Goal: Information Seeking & Learning: Learn about a topic

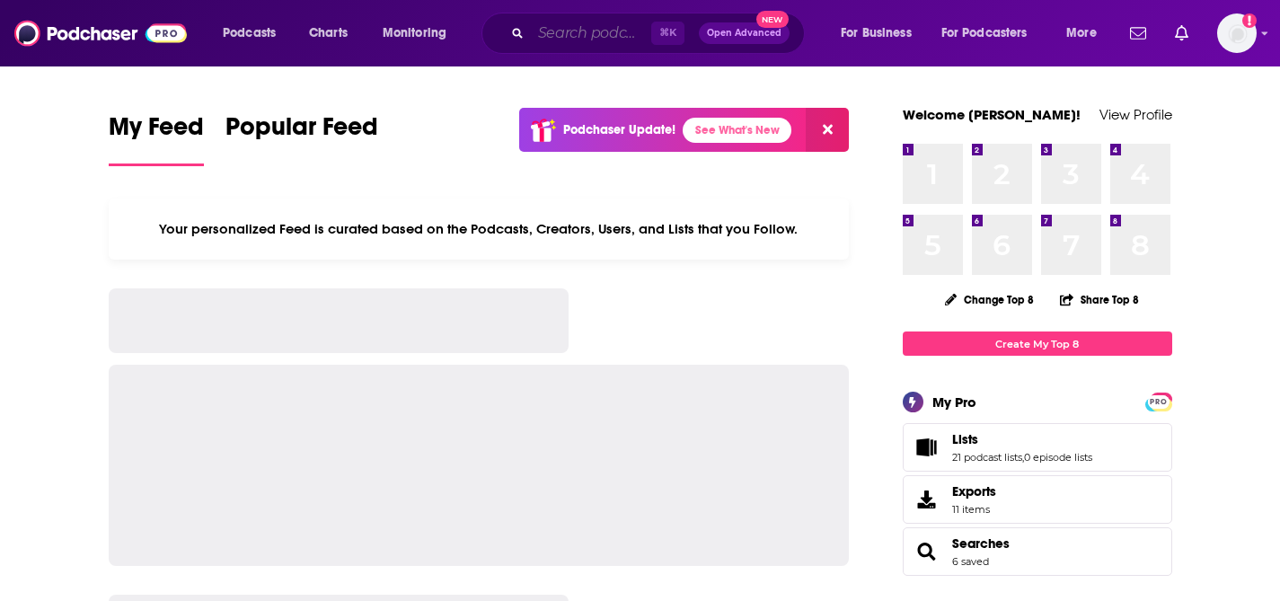
click at [572, 37] on input "Search podcasts, credits, & more..." at bounding box center [591, 33] width 120 height 29
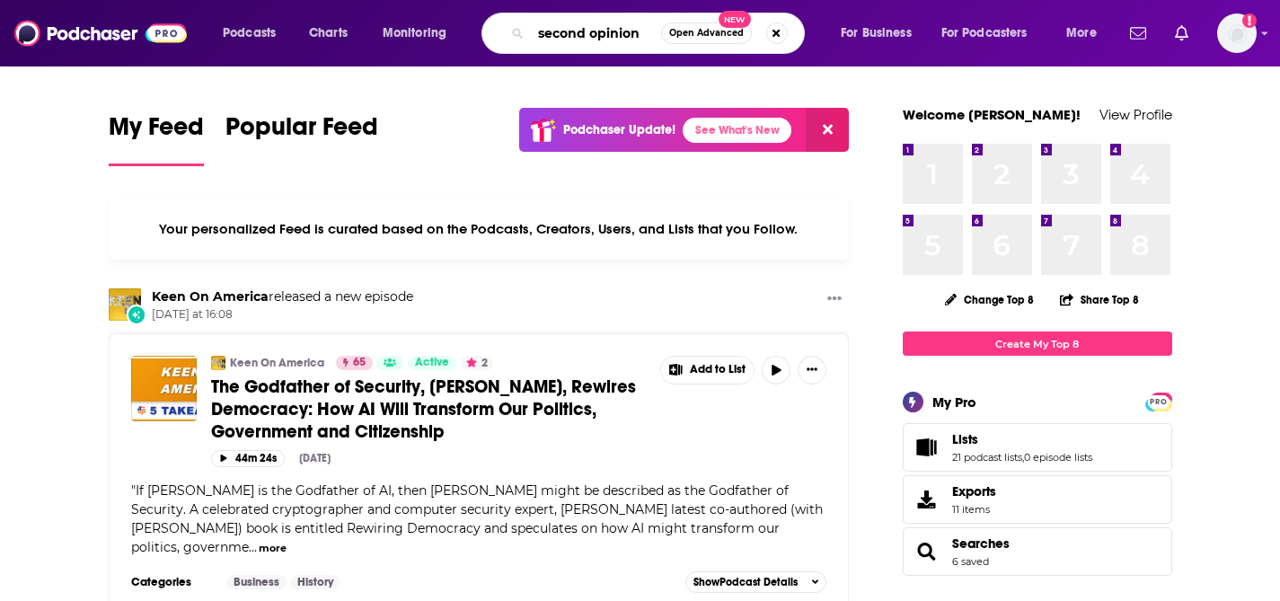
type input "second opinion"
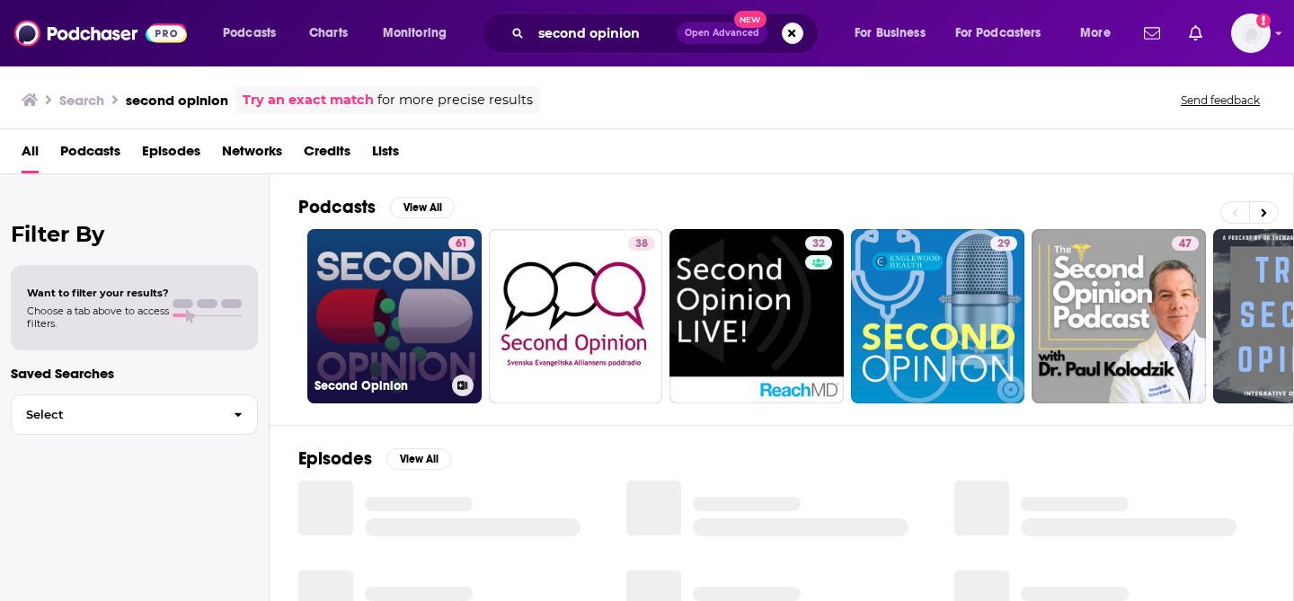
click at [359, 312] on link "61 Second Opinion" at bounding box center [394, 316] width 174 height 174
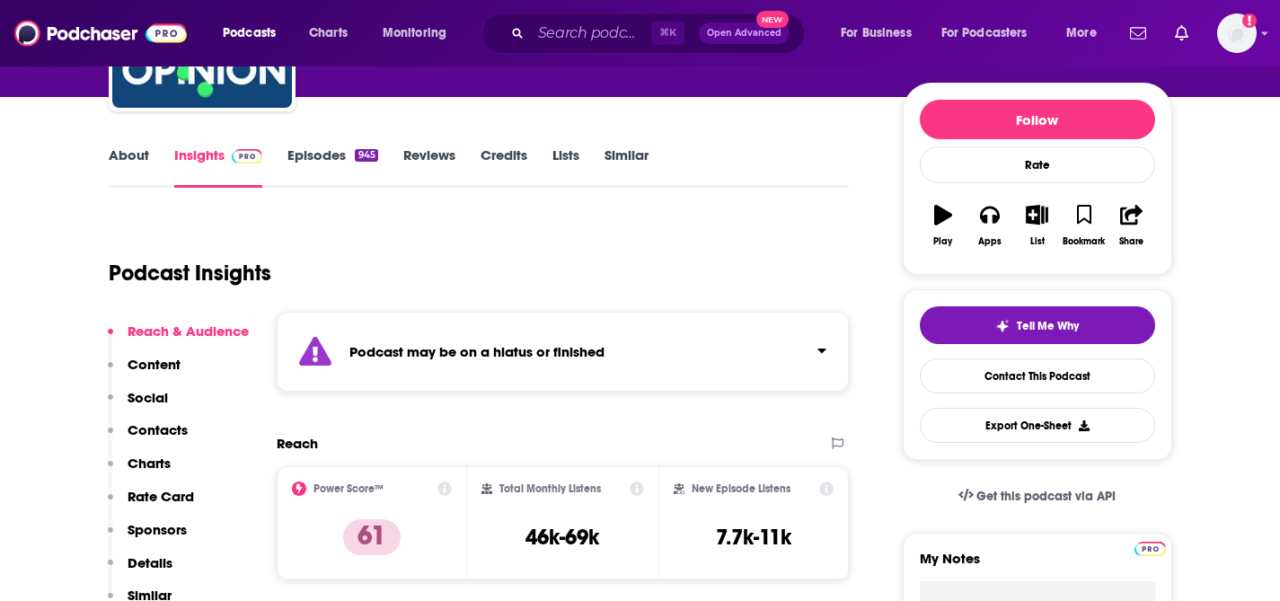
scroll to position [288, 0]
